Goal: Task Accomplishment & Management: Complete application form

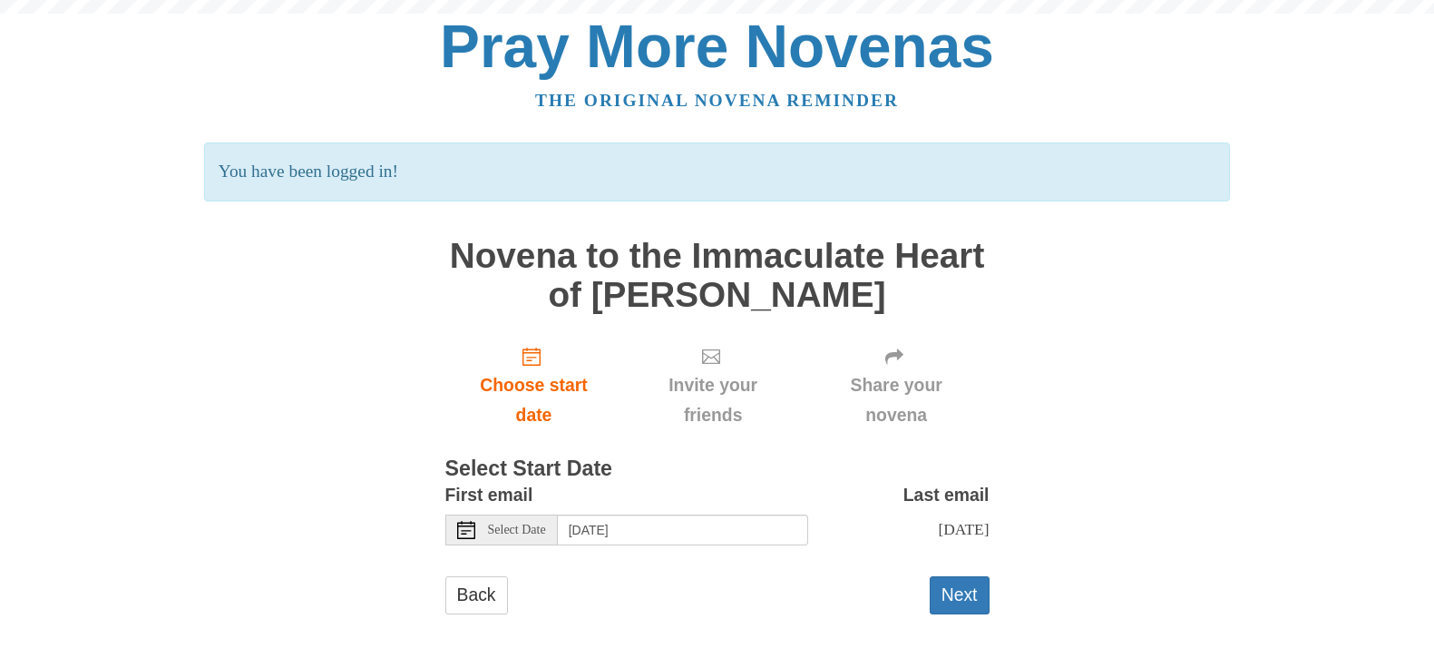
scroll to position [137, 0]
click at [951, 606] on button "Next" at bounding box center [960, 594] width 60 height 37
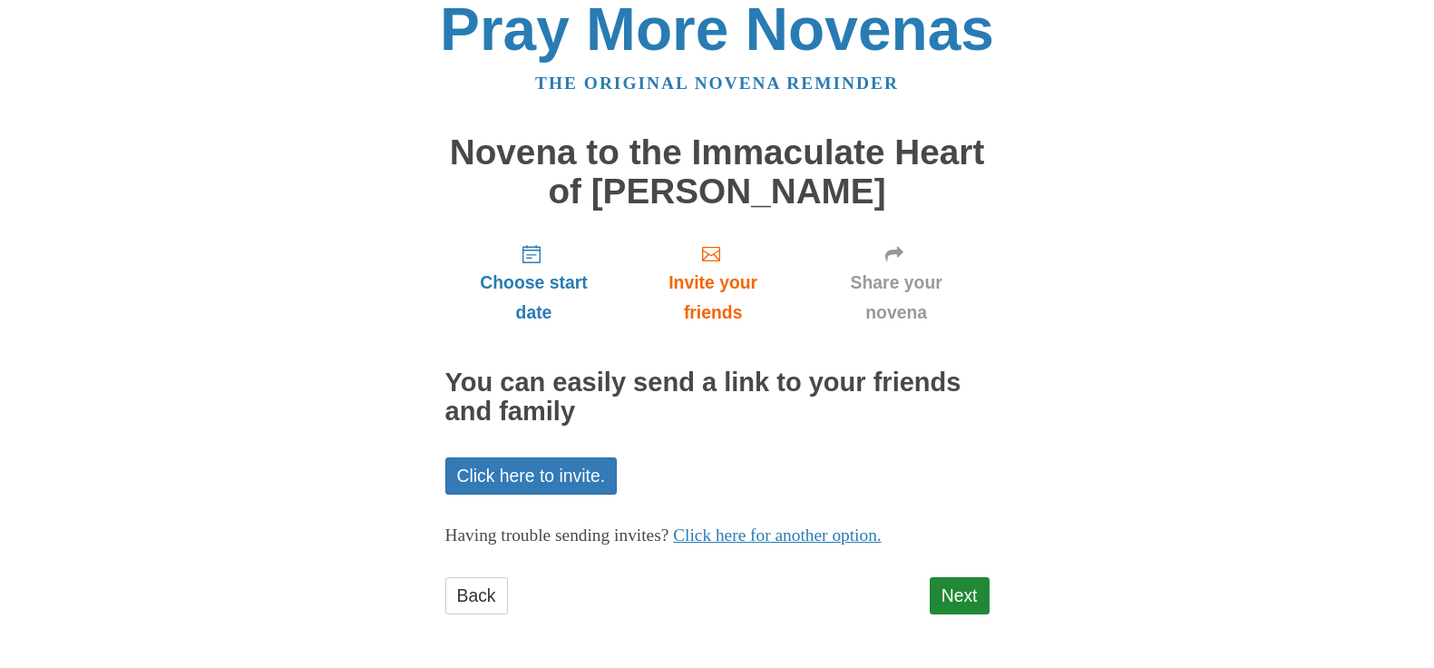
scroll to position [214, 0]
click at [949, 583] on link "Next" at bounding box center [960, 595] width 60 height 37
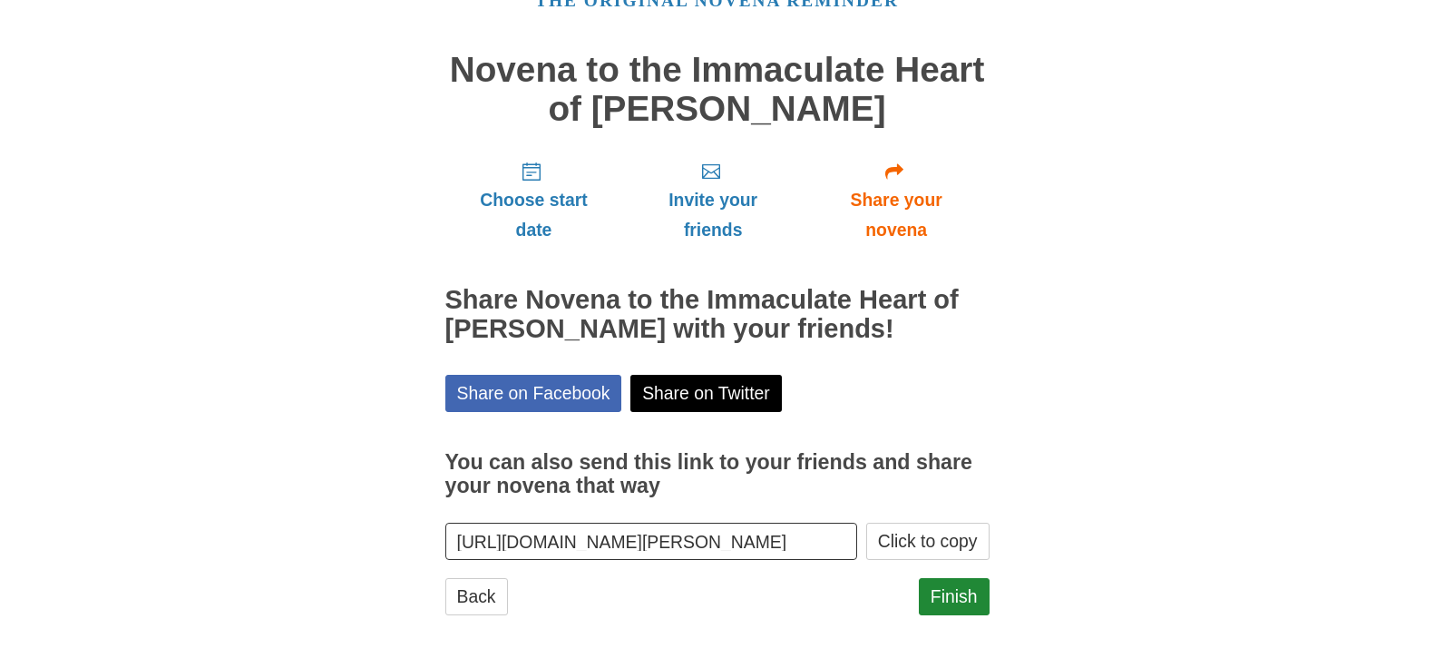
scroll to position [277, 0]
click at [949, 583] on link "Finish" at bounding box center [954, 596] width 71 height 37
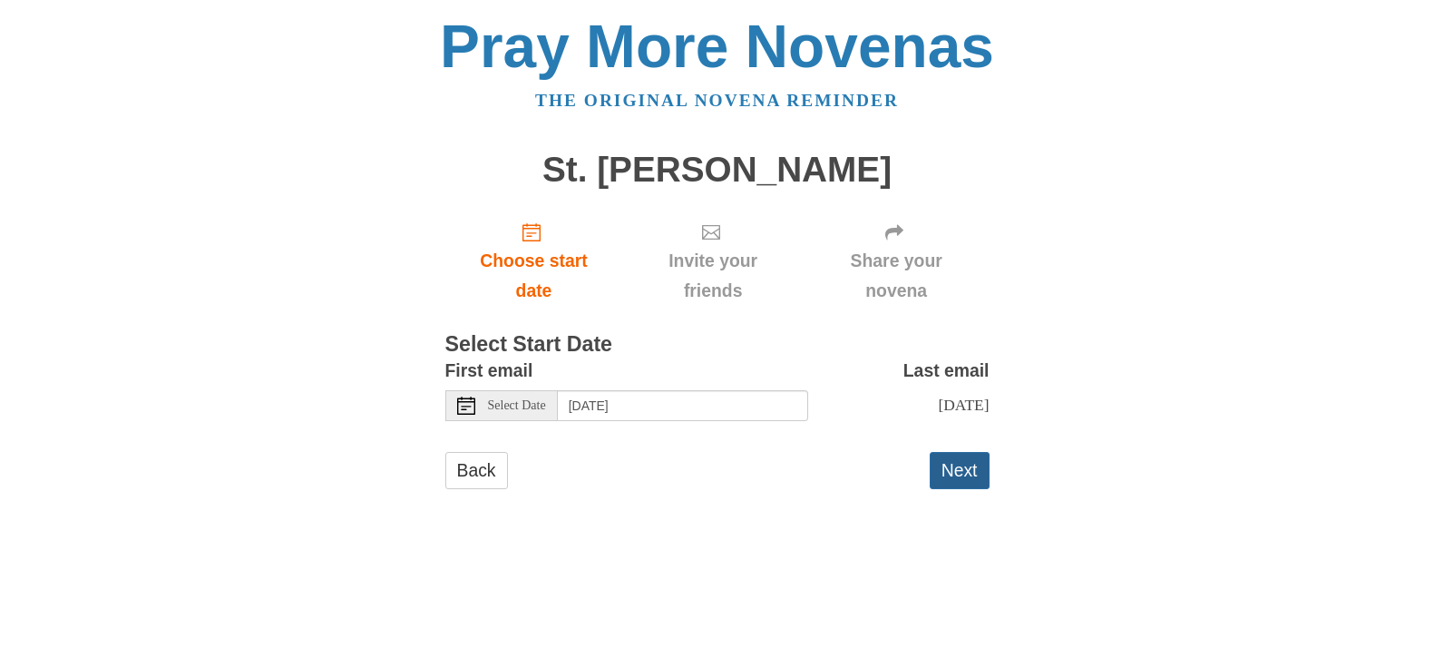
click at [964, 489] on button "Next" at bounding box center [960, 470] width 60 height 37
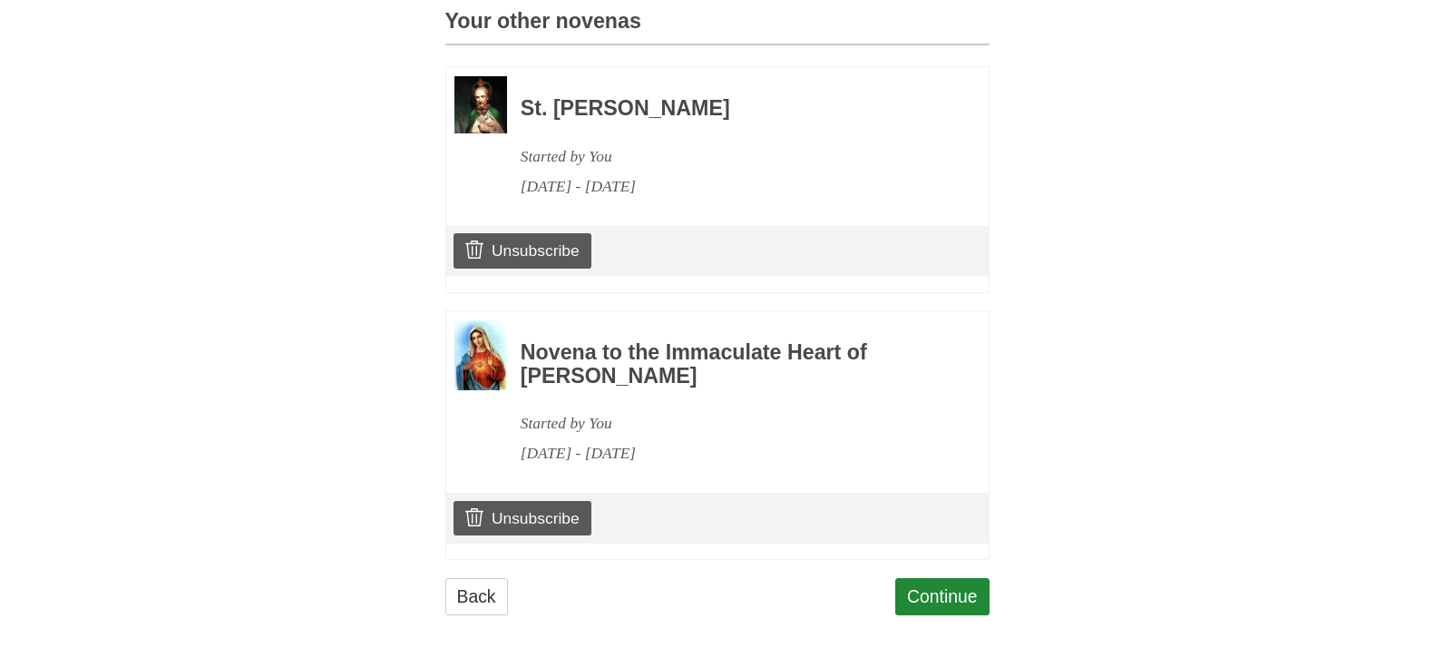
scroll to position [1223, 0]
click at [926, 578] on link "Continue" at bounding box center [942, 596] width 94 height 37
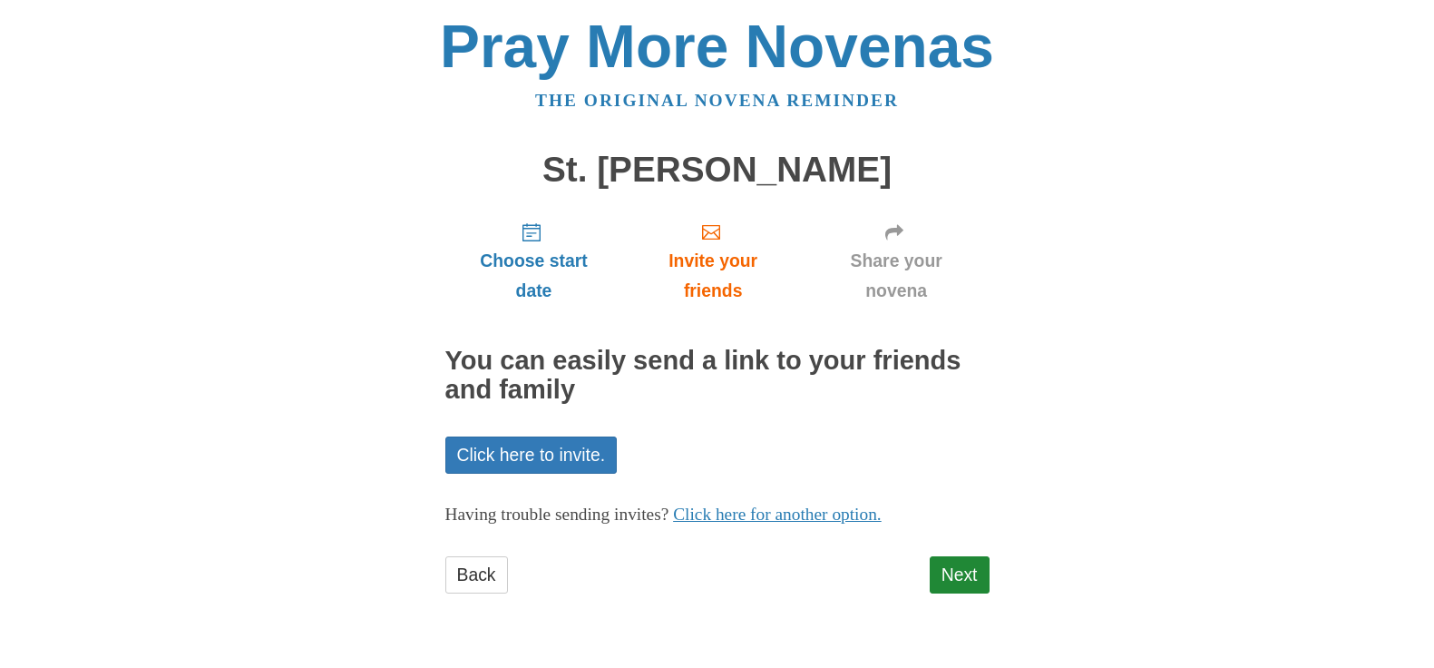
scroll to position [166, 0]
click at [944, 573] on link "Next" at bounding box center [960, 574] width 60 height 37
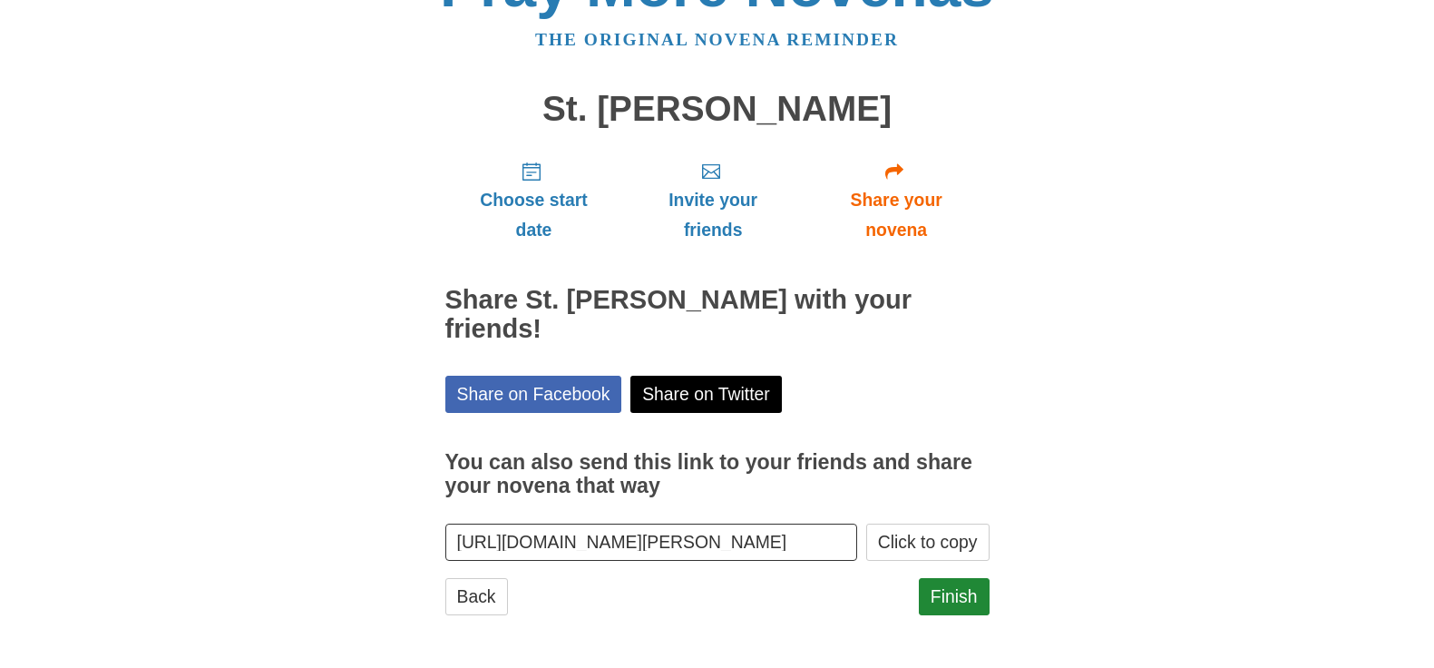
scroll to position [228, 0]
click at [944, 578] on link "Finish" at bounding box center [954, 596] width 71 height 37
